Goal: Task Accomplishment & Management: Manage account settings

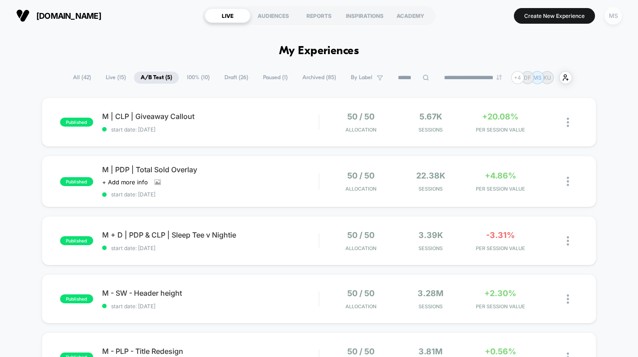
click at [609, 18] on div "MS" at bounding box center [612, 15] width 17 height 17
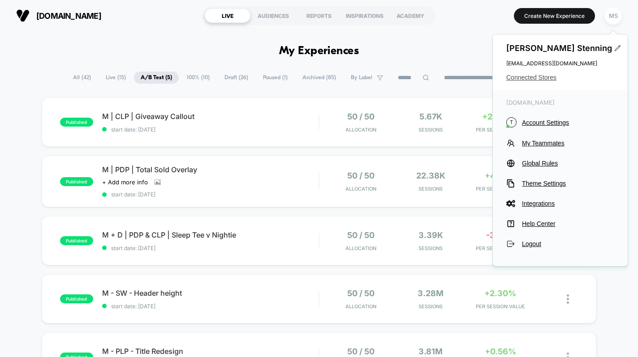
click at [539, 78] on span "Connected Stores" at bounding box center [560, 77] width 108 height 7
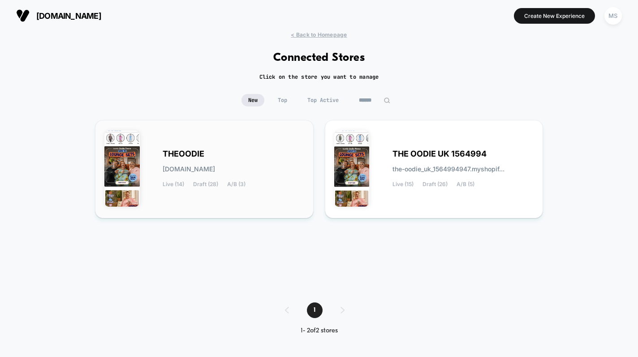
click at [251, 172] on div "[PERSON_NAME][DOMAIN_NAME] Live (14) Draft (28) A/B (3)" at bounding box center [234, 169] width 142 height 37
